Goal: Entertainment & Leisure: Browse casually

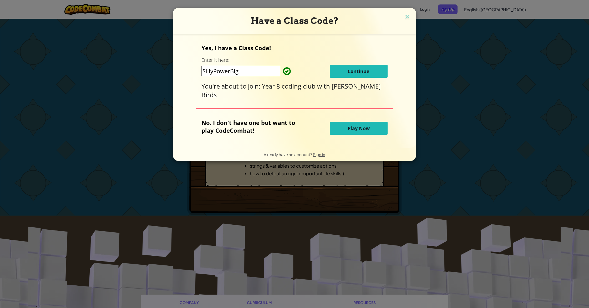
click at [365, 79] on div "Yes, I have a Class Code! Enter it here: SillyPowerBig Continue You're about to…" at bounding box center [294, 71] width 186 height 55
click at [364, 76] on button "Continue" at bounding box center [359, 71] width 58 height 13
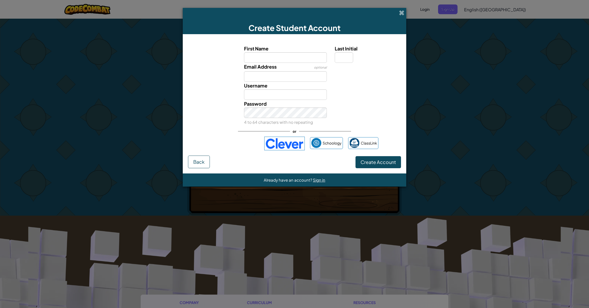
click at [271, 55] on input "First Name" at bounding box center [285, 57] width 83 height 11
drag, startPoint x: 271, startPoint y: 54, endPoint x: 275, endPoint y: 60, distance: 7.4
click at [271, 55] on input "First Name" at bounding box center [285, 57] width 83 height 11
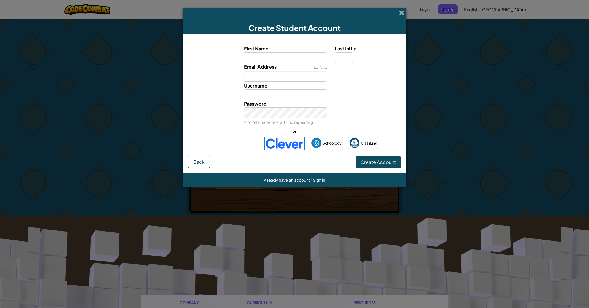
type input "Sorrra"
click at [278, 74] on input "Email Address" at bounding box center [285, 76] width 83 height 11
type input "2031skawamura79@rugbyschooljapan.ed.jp"
click at [285, 96] on input "Sorrra" at bounding box center [285, 94] width 83 height 11
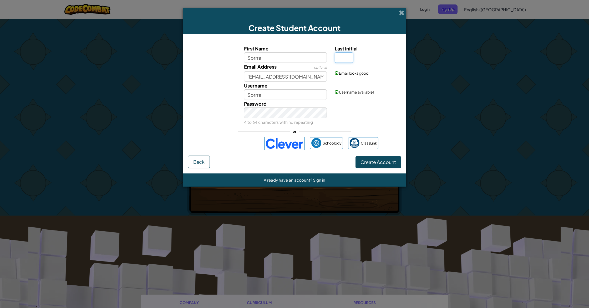
click at [338, 59] on input "Last Initial" at bounding box center [344, 57] width 18 height 11
type input "K"
type input "SorrraK"
click at [376, 163] on span "Create Account" at bounding box center [377, 162] width 35 height 6
click at [547, 66] on div "Create Student Account First Name Sorrra Last Initial K Email Address optional …" at bounding box center [294, 154] width 589 height 308
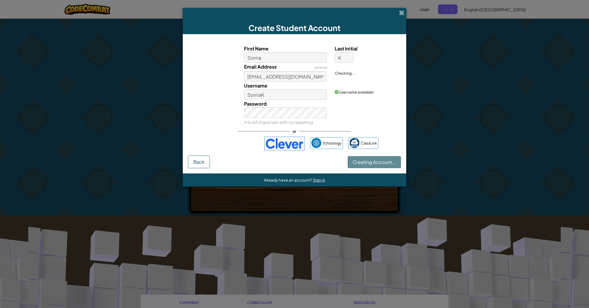
click at [374, 162] on div "Creating Account... Back" at bounding box center [294, 162] width 213 height 13
click at [400, 14] on span at bounding box center [402, 13] width 6 height 6
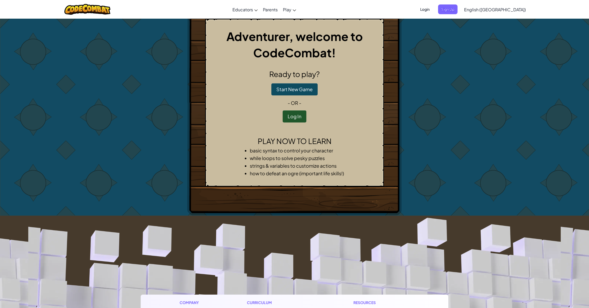
click at [433, 11] on span "Login" at bounding box center [425, 9] width 16 height 10
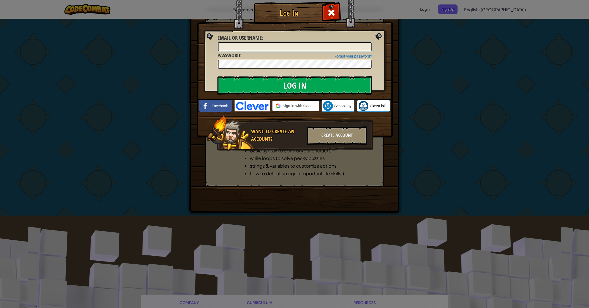
type input "SorrraK"
click at [338, 81] on input "Log In" at bounding box center [294, 85] width 155 height 18
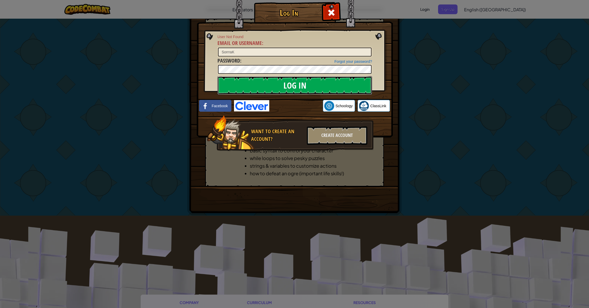
click at [338, 82] on input "Log In" at bounding box center [294, 85] width 155 height 18
click at [334, 12] on span at bounding box center [331, 12] width 8 height 8
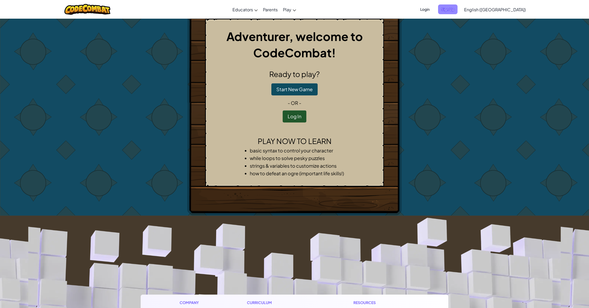
click at [457, 7] on span "Sign Up" at bounding box center [447, 9] width 19 height 10
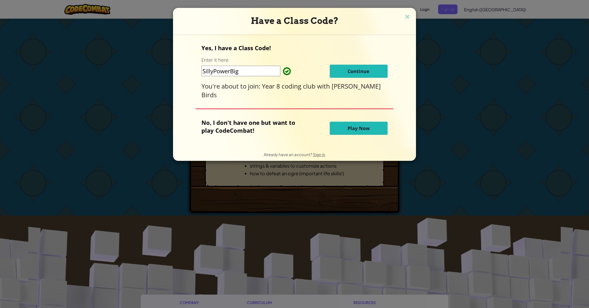
click at [370, 73] on button "Continue" at bounding box center [359, 71] width 58 height 13
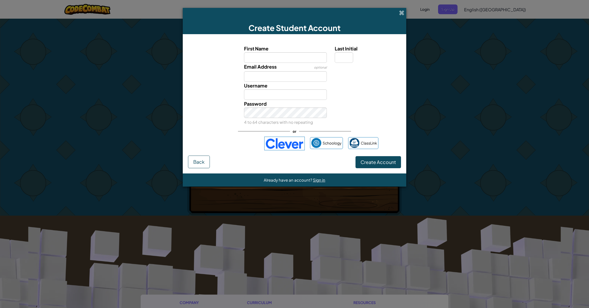
click at [253, 53] on input "First Name" at bounding box center [285, 57] width 83 height 11
type input "Sorrra"
drag, startPoint x: 280, startPoint y: 75, endPoint x: 284, endPoint y: 80, distance: 5.7
click at [280, 76] on input "Email Address" at bounding box center [285, 76] width 83 height 11
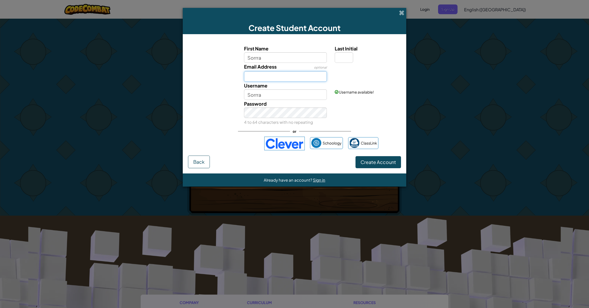
type input "2031skawamura79@rugbyschooljapan.ed.jp"
click at [282, 95] on input "Sorrra" at bounding box center [285, 94] width 83 height 11
type input "SorrraK"
click at [343, 56] on input "Last Initial" at bounding box center [344, 57] width 18 height 11
type input "k"
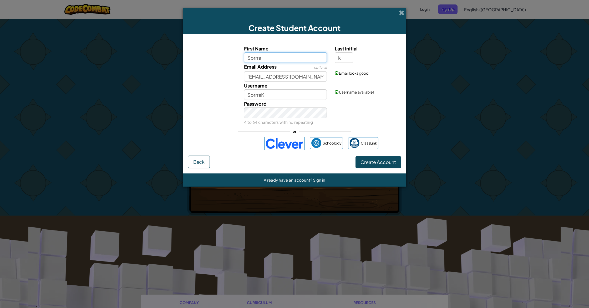
click at [291, 59] on input "Sorrra" at bounding box center [285, 57] width 83 height 11
type input "Sorrrak"
type input "SorrrakK"
click at [365, 166] on button "Create Account" at bounding box center [377, 162] width 45 height 12
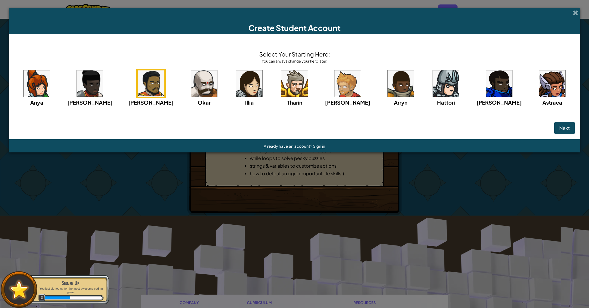
click at [441, 87] on img at bounding box center [446, 83] width 26 height 26
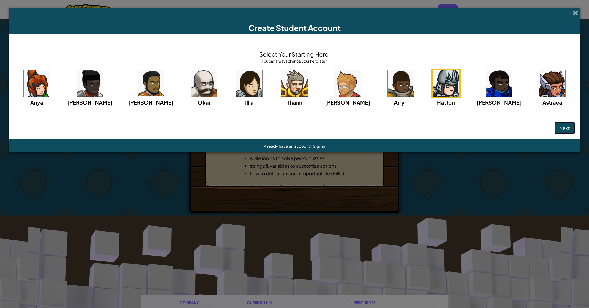
click at [559, 129] on span "Next" at bounding box center [564, 128] width 11 height 6
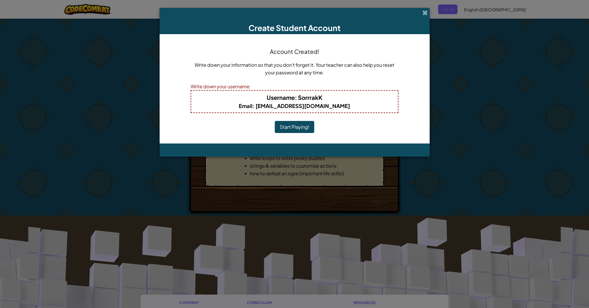
click at [300, 127] on button "Start Playing!" at bounding box center [294, 127] width 39 height 12
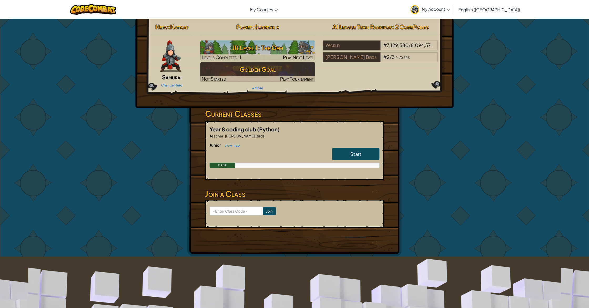
click at [359, 155] on span "Start" at bounding box center [355, 154] width 11 height 6
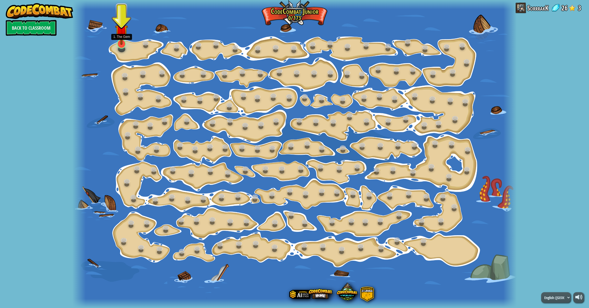
click at [122, 45] on div at bounding box center [121, 43] width 9 height 9
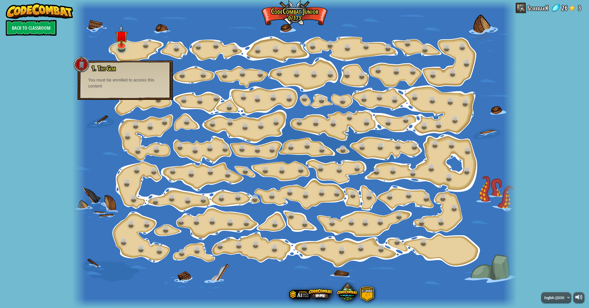
click at [105, 95] on div "1. The Gem Learn how to code your hero! You must be enrolled to access this con…" at bounding box center [125, 79] width 95 height 39
click at [106, 88] on div "You must be enrolled to access this content" at bounding box center [125, 83] width 74 height 12
click at [107, 88] on div "You must be enrolled to access this content" at bounding box center [125, 83] width 74 height 12
click at [109, 87] on div "You must be enrolled to access this content" at bounding box center [125, 83] width 74 height 12
click at [110, 86] on div "You must be enrolled to access this content" at bounding box center [125, 83] width 74 height 12
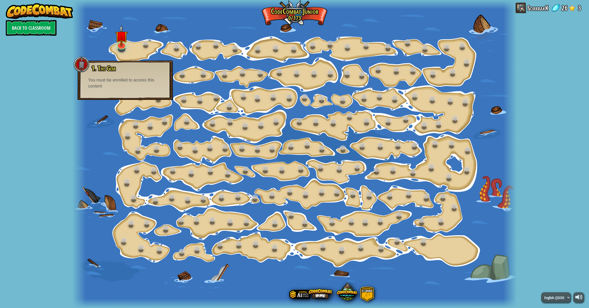
click at [111, 83] on div "You must be enrolled to access this content" at bounding box center [125, 83] width 74 height 12
click at [109, 80] on div "You must be enrolled to access this content" at bounding box center [125, 83] width 74 height 12
click at [33, 32] on link "Back to Classroom" at bounding box center [31, 28] width 51 height 16
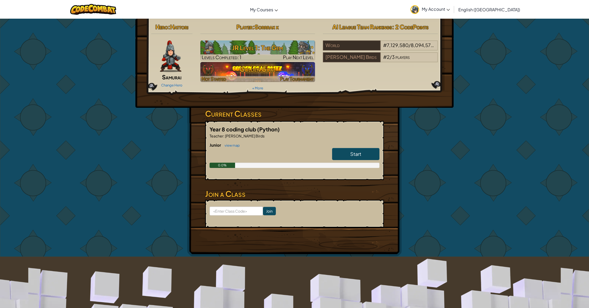
click at [249, 70] on h3 "Golden Goal" at bounding box center [257, 69] width 115 height 12
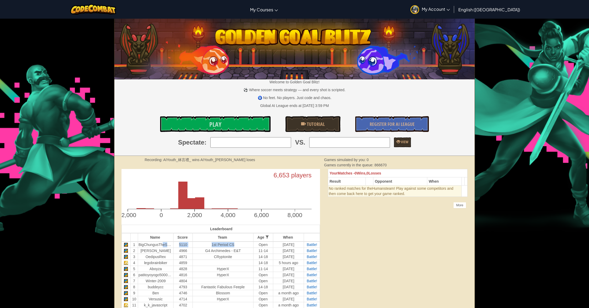
drag, startPoint x: 162, startPoint y: 246, endPoint x: 253, endPoint y: 242, distance: 90.7
click at [253, 242] on tr "1 BigChungusTheSecond 5110 1st Period CS Open 2 days ago Battle!" at bounding box center [221, 245] width 198 height 6
drag, startPoint x: 261, startPoint y: 243, endPoint x: 288, endPoint y: 242, distance: 27.1
click at [286, 242] on tr "1 BigChungusTheSecond 5110 1st Period CS Open 2 days ago Battle!" at bounding box center [221, 245] width 198 height 6
click at [213, 125] on span "Play" at bounding box center [215, 124] width 12 height 8
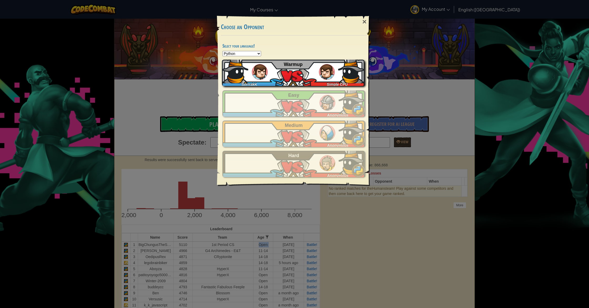
click at [269, 73] on div "SorrrakK Simple CPU Warmup" at bounding box center [293, 73] width 142 height 26
